Goal: Task Accomplishment & Management: Use online tool/utility

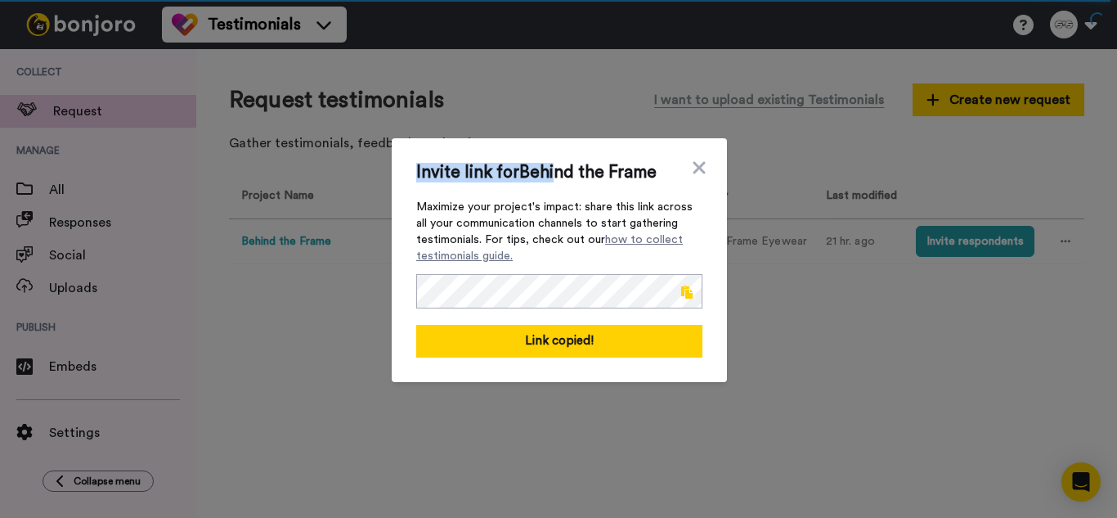
drag, startPoint x: 0, startPoint y: 0, endPoint x: 552, endPoint y: 165, distance: 576.0
click at [552, 165] on div "Invite link for Behind the Frame Maximize your project's impact: share this lin…" at bounding box center [559, 260] width 286 height 195
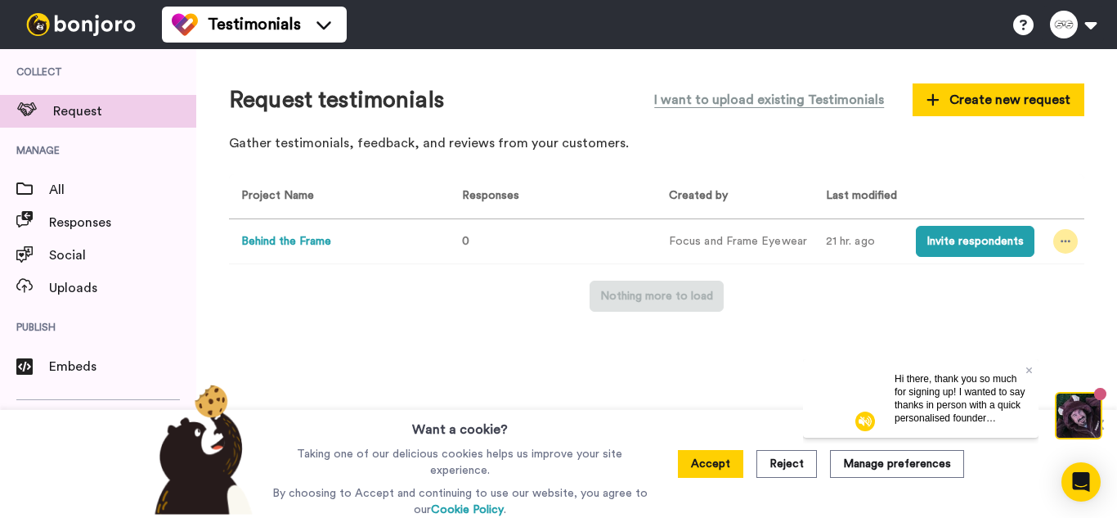
click at [1058, 239] on div at bounding box center [1065, 241] width 25 height 25
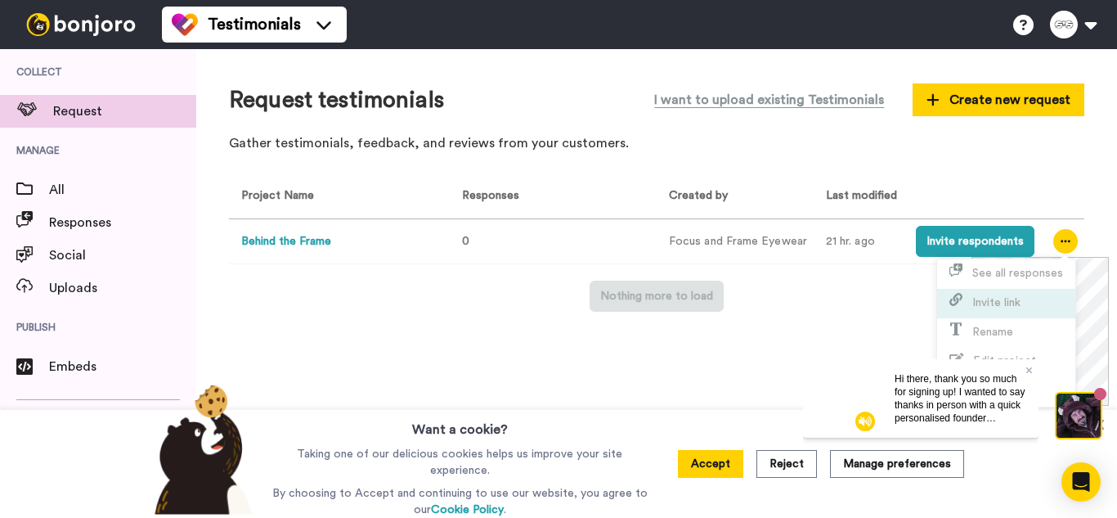
click at [1011, 304] on span "Invite link" at bounding box center [996, 302] width 48 height 11
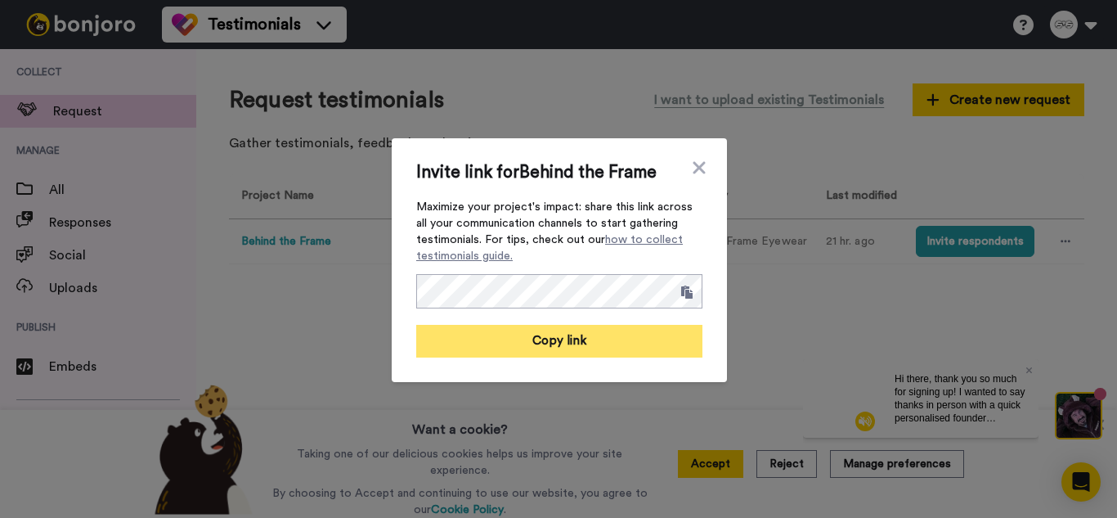
click at [636, 352] on button "Copy link" at bounding box center [559, 341] width 286 height 33
